Goal: Task Accomplishment & Management: Manage account settings

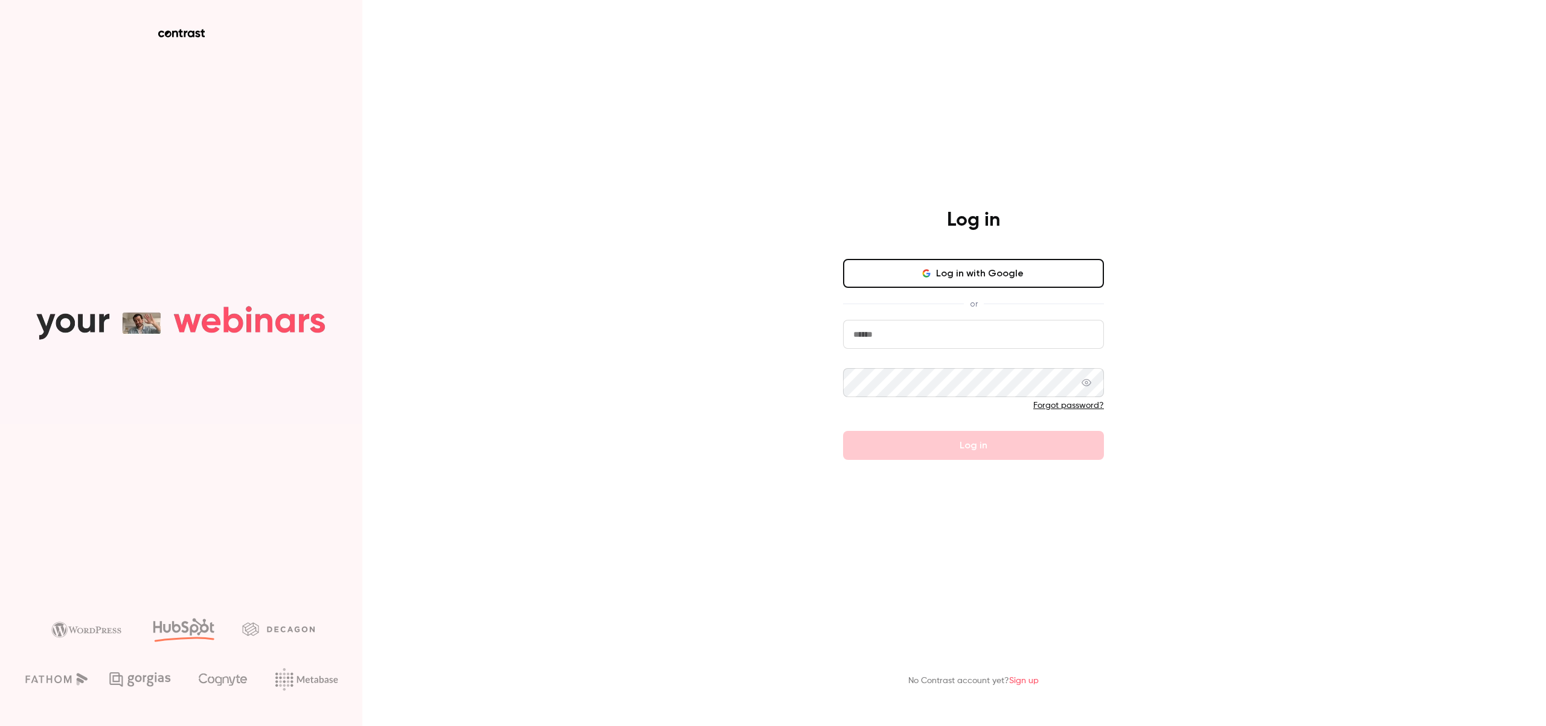
click at [952, 275] on button "Log in with Google" at bounding box center [973, 273] width 261 height 29
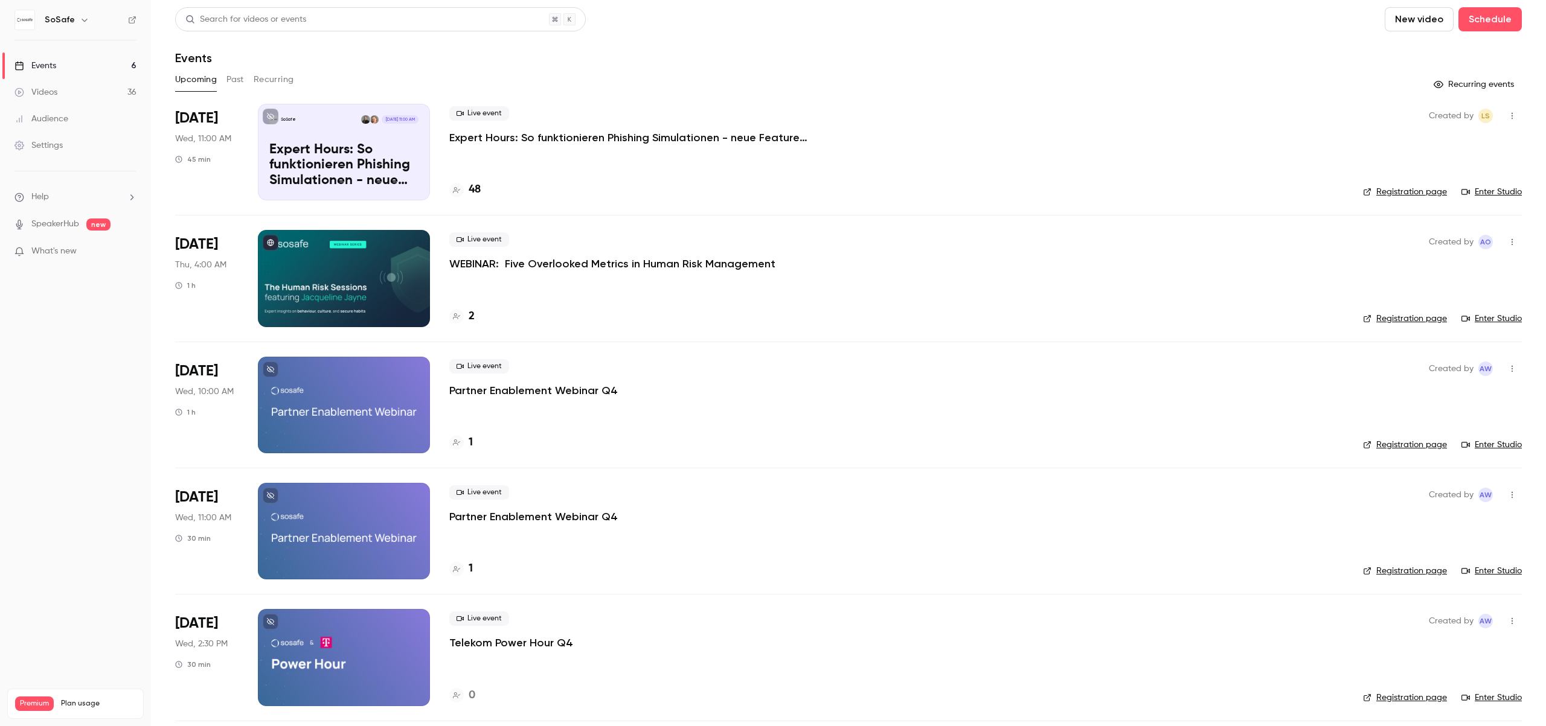
click at [243, 85] on button "Past" at bounding box center [235, 79] width 18 height 19
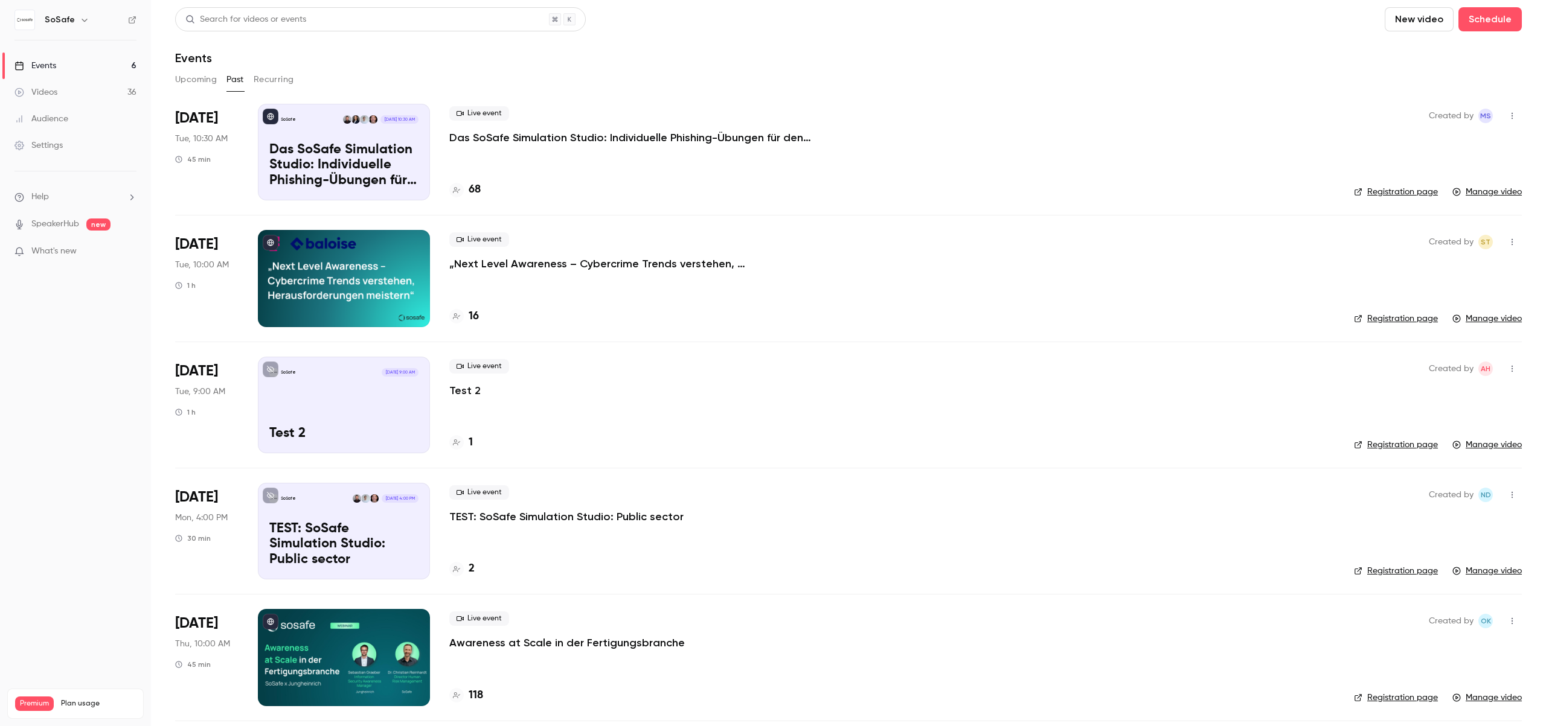
click at [549, 139] on p "Das SoSafe Simulation Studio: Individuelle Phishing-Übungen für den öffentliche…" at bounding box center [630, 137] width 362 height 14
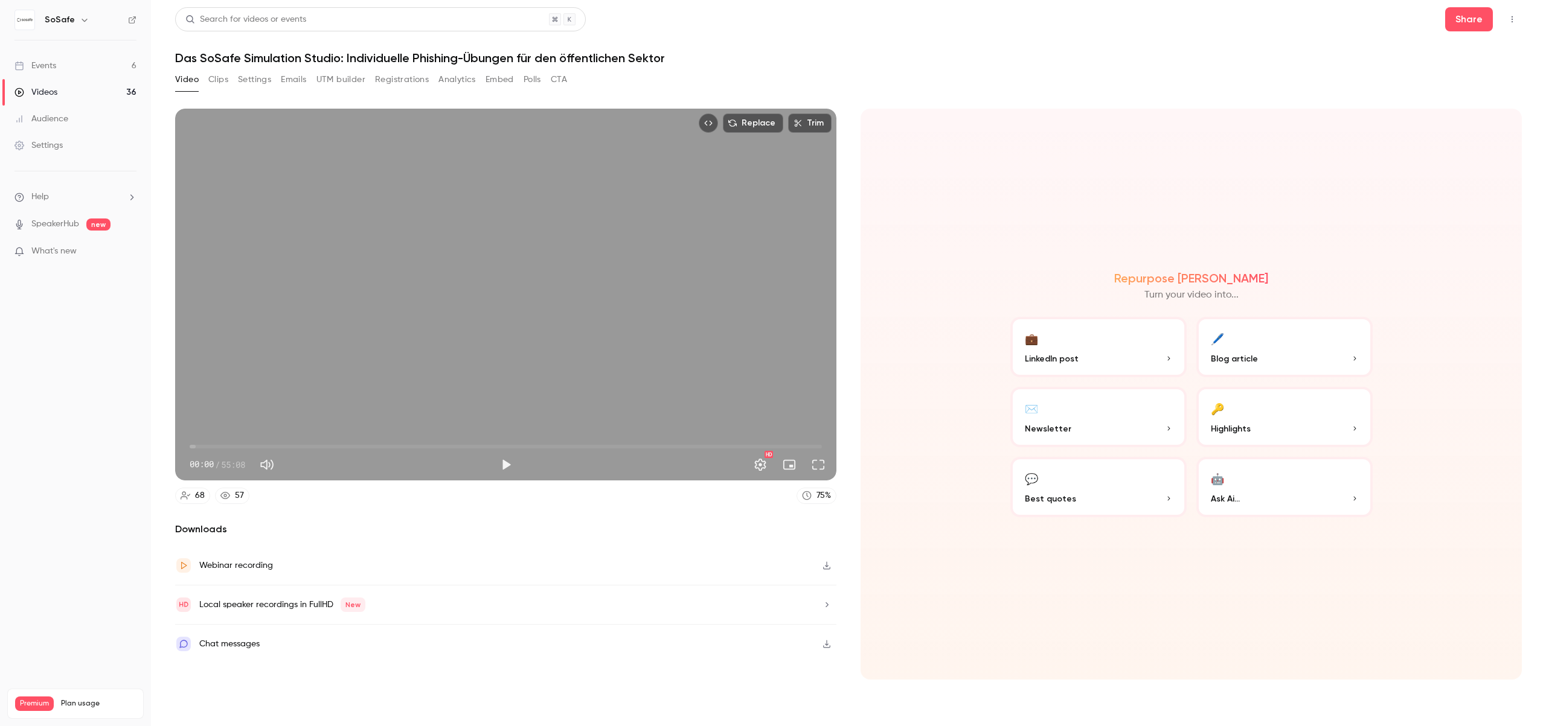
click at [219, 82] on button "Clips" at bounding box center [218, 79] width 20 height 19
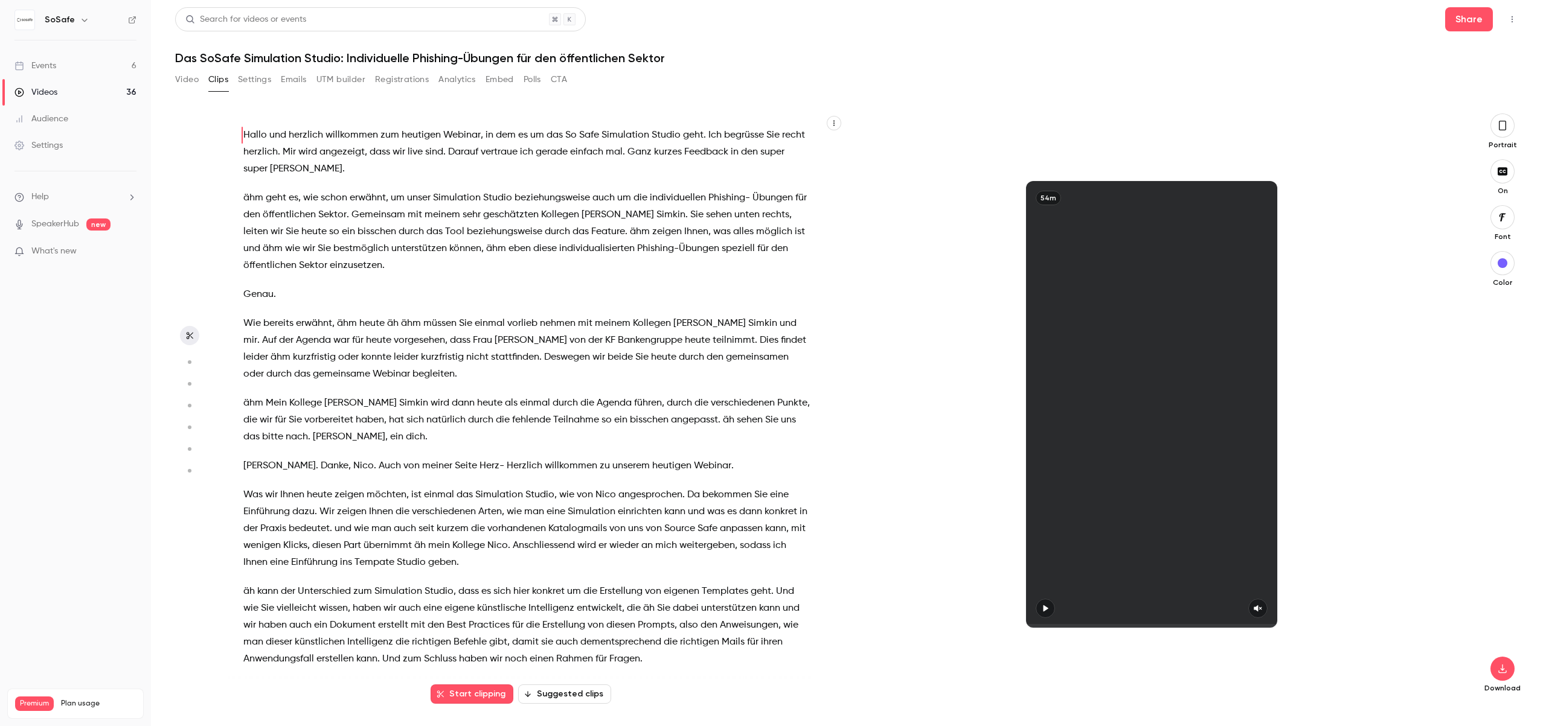
click at [421, 82] on button "Registrations" at bounding box center [402, 79] width 54 height 19
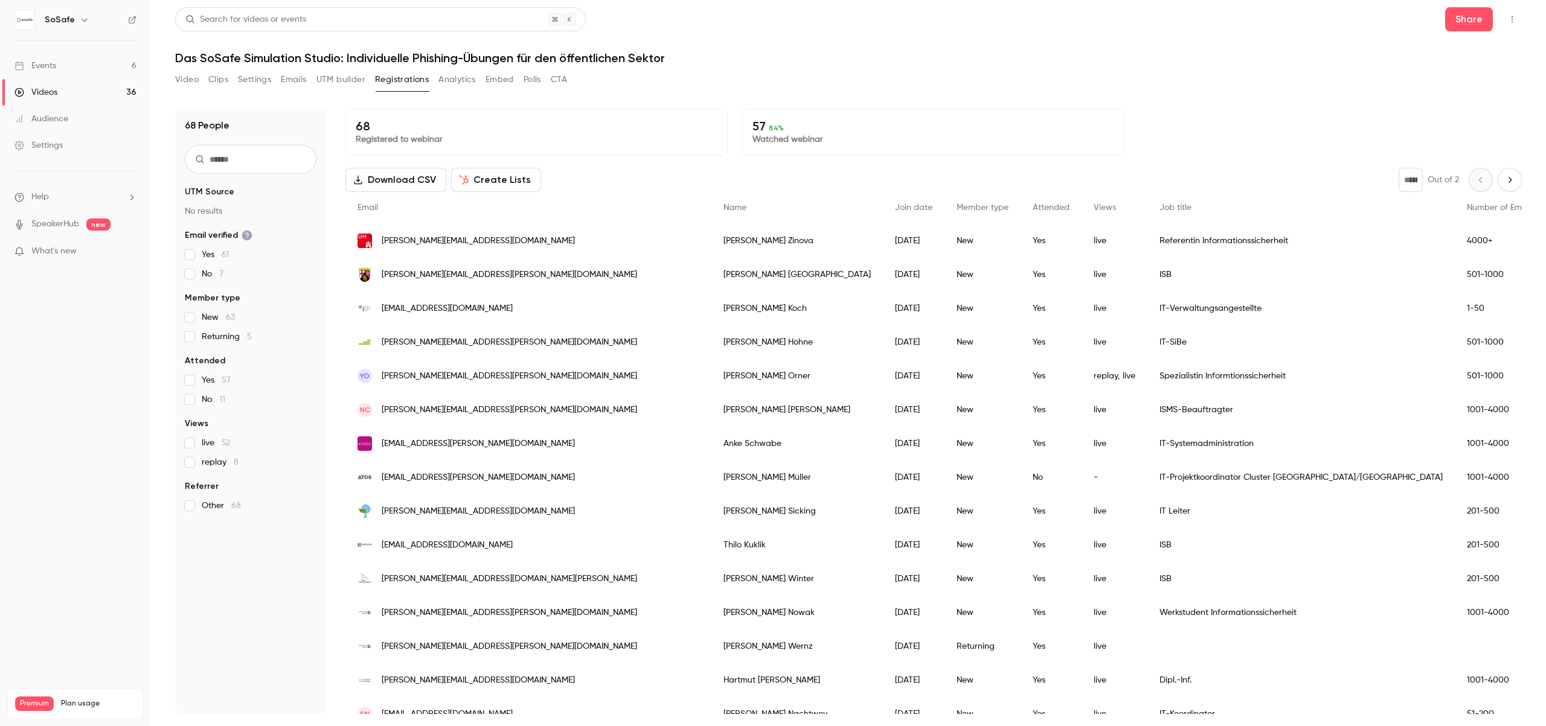
click at [379, 184] on button "Download CSV" at bounding box center [395, 180] width 101 height 24
